Goal: Task Accomplishment & Management: Use online tool/utility

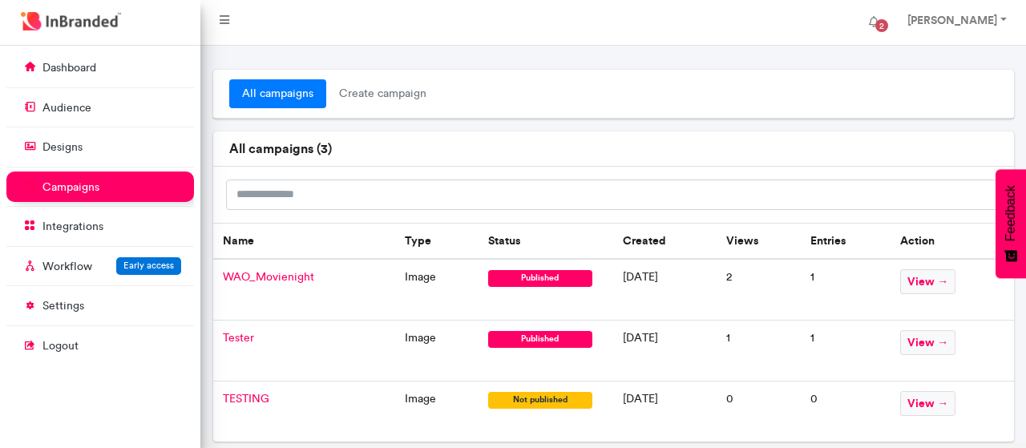
scroll to position [7, 1]
click at [103, 64] on link "dashboard" at bounding box center [100, 67] width 188 height 30
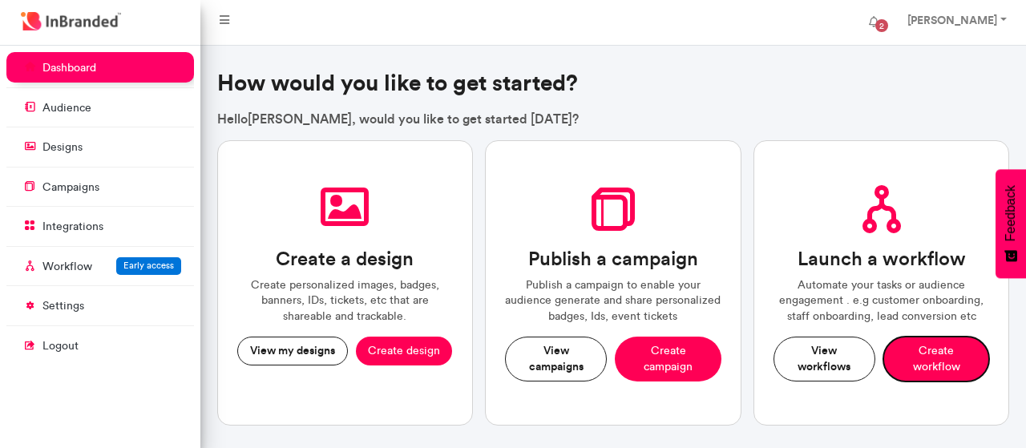
click at [939, 370] on button "Create workflow" at bounding box center [937, 359] width 106 height 44
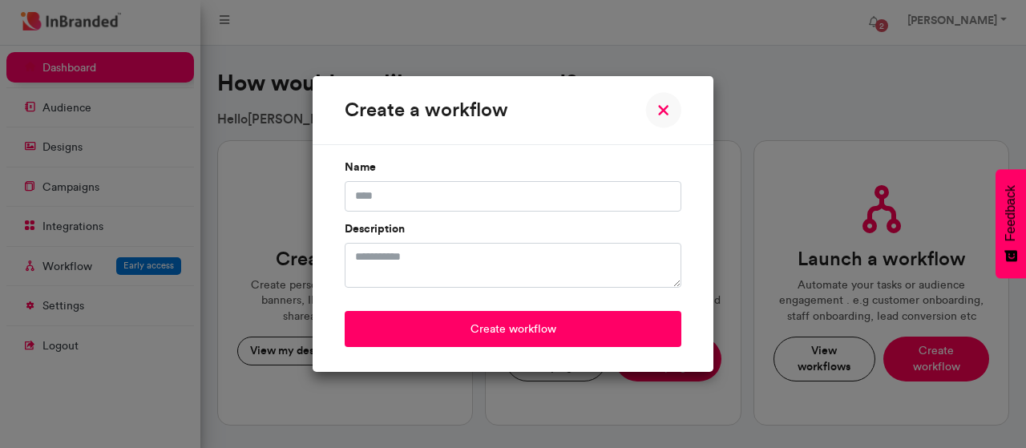
click at [651, 105] on img at bounding box center [663, 110] width 36 height 36
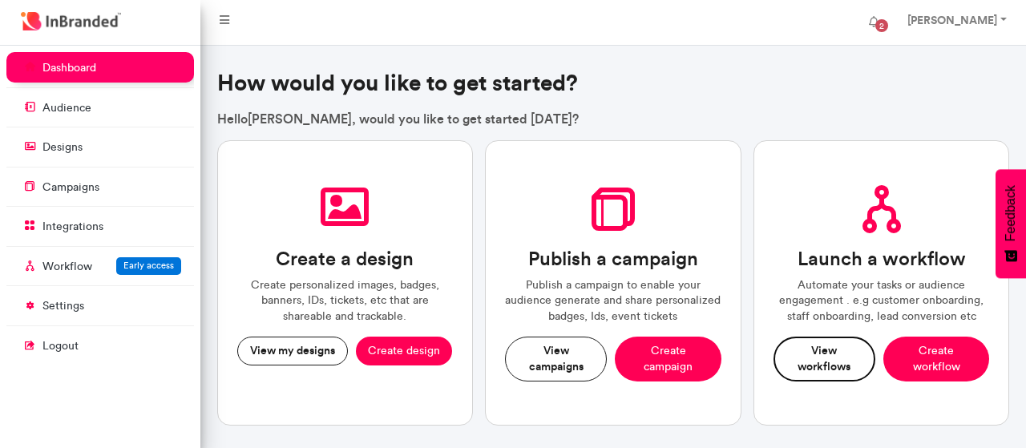
click at [815, 372] on button "View workflows" at bounding box center [825, 359] width 102 height 44
click at [768, 72] on h3 "How would you like to get started?" at bounding box center [613, 83] width 793 height 27
click at [693, 107] on div "How would you like to get started? Hello [PERSON_NAME] , would you like to get …" at bounding box center [613, 99] width 793 height 58
click at [717, 115] on p "Hello [PERSON_NAME] , would you like to get started [DATE]?" at bounding box center [613, 119] width 793 height 18
